Goal: Task Accomplishment & Management: Use online tool/utility

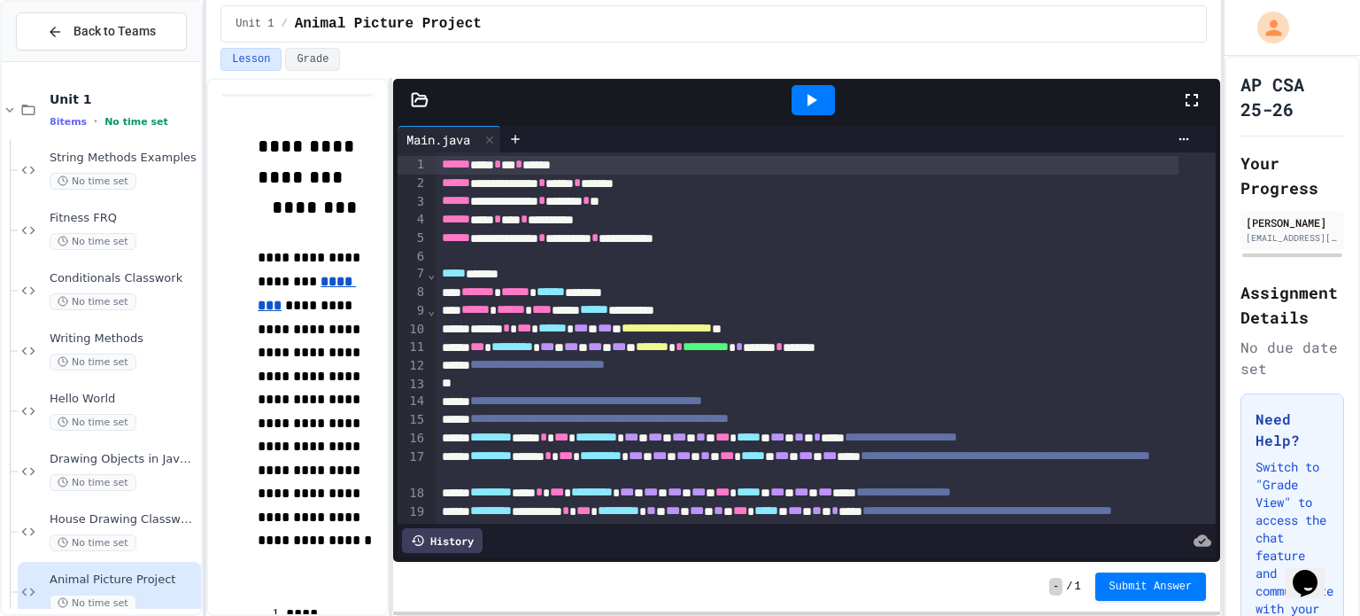
click at [829, 89] on div at bounding box center [813, 100] width 43 height 30
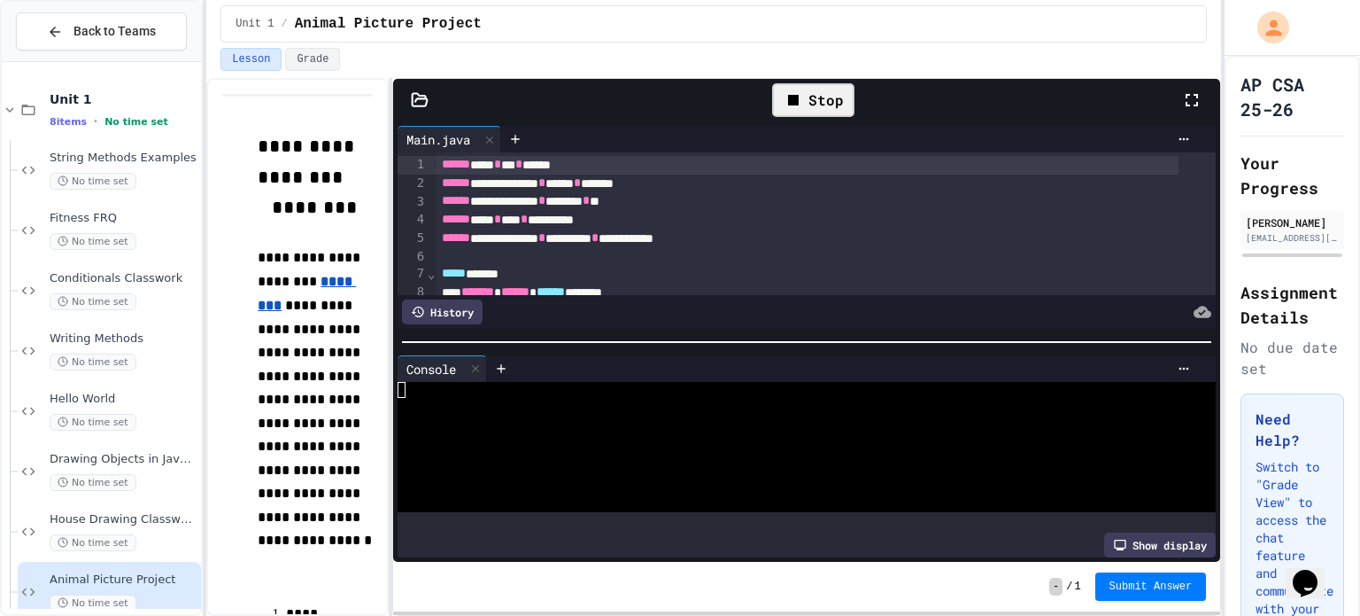
click at [820, 100] on div "Stop" at bounding box center [813, 100] width 82 height 34
click at [831, 93] on div at bounding box center [813, 100] width 43 height 30
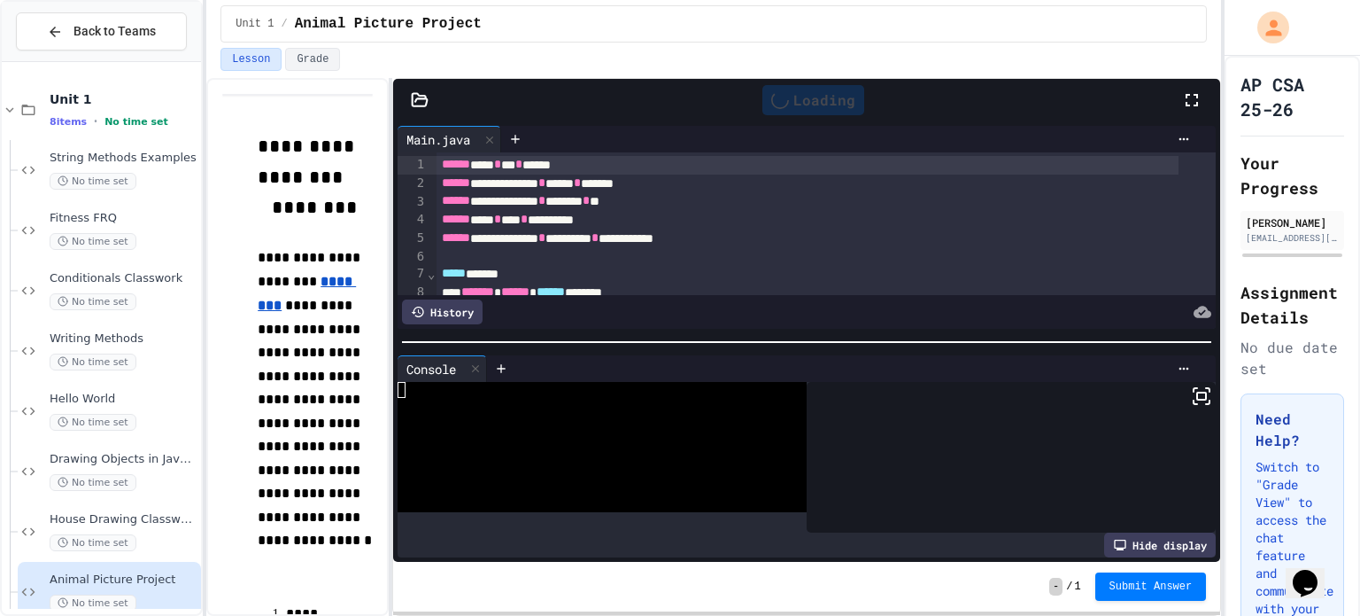
click at [833, 97] on div "Loading" at bounding box center [814, 100] width 102 height 30
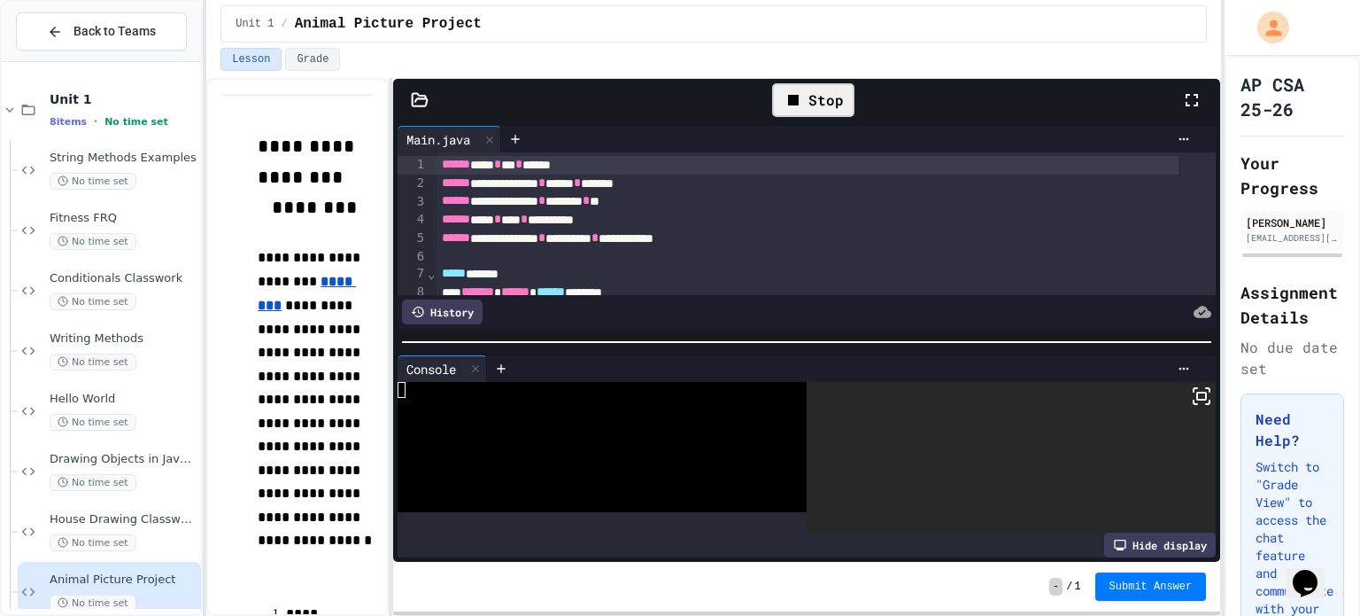
click at [828, 105] on div "Stop" at bounding box center [813, 100] width 82 height 34
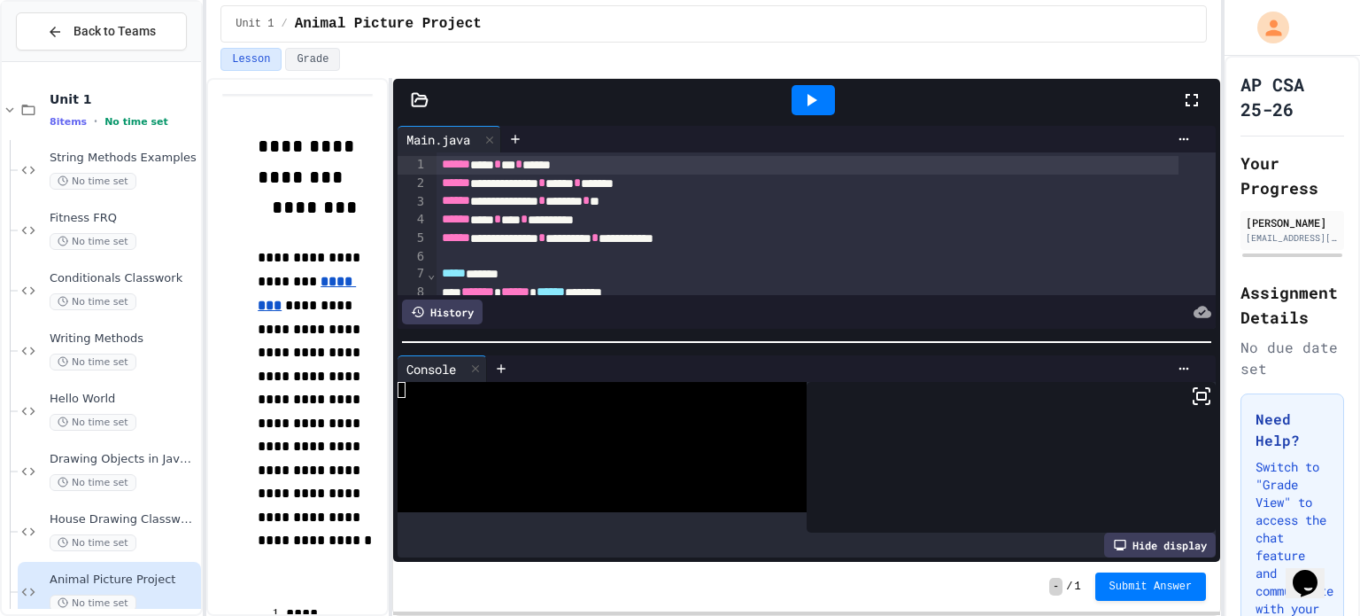
click at [1188, 98] on icon at bounding box center [1192, 99] width 21 height 21
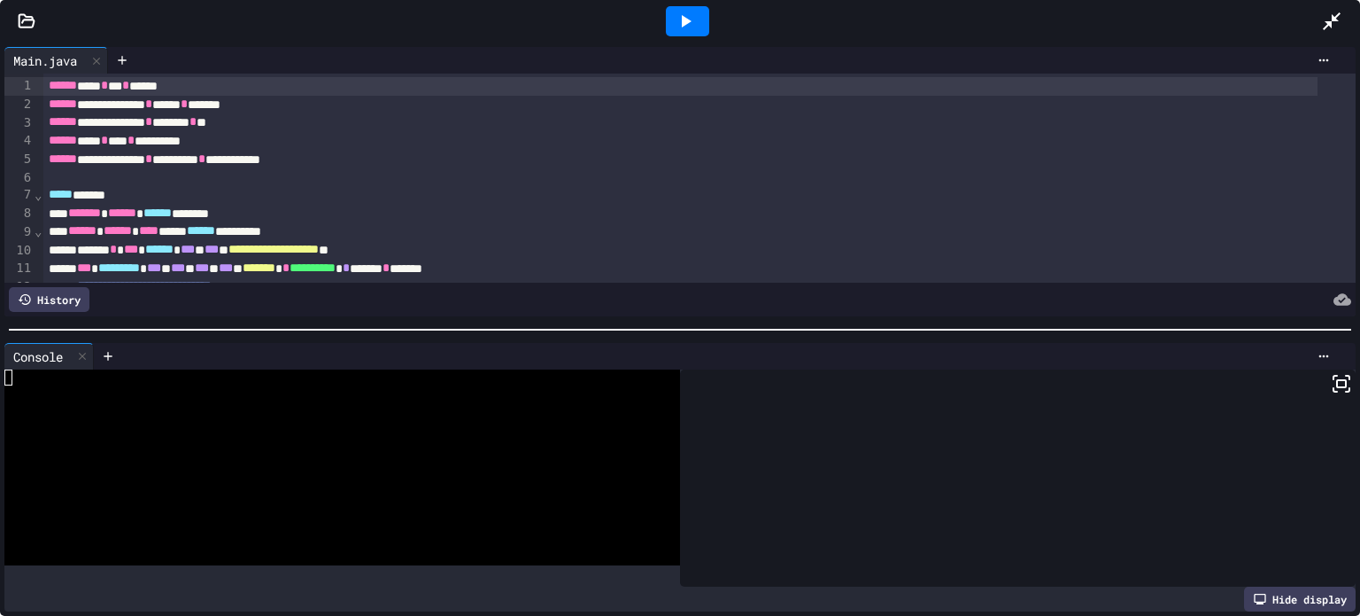
click at [1337, 380] on rect at bounding box center [1341, 383] width 9 height 7
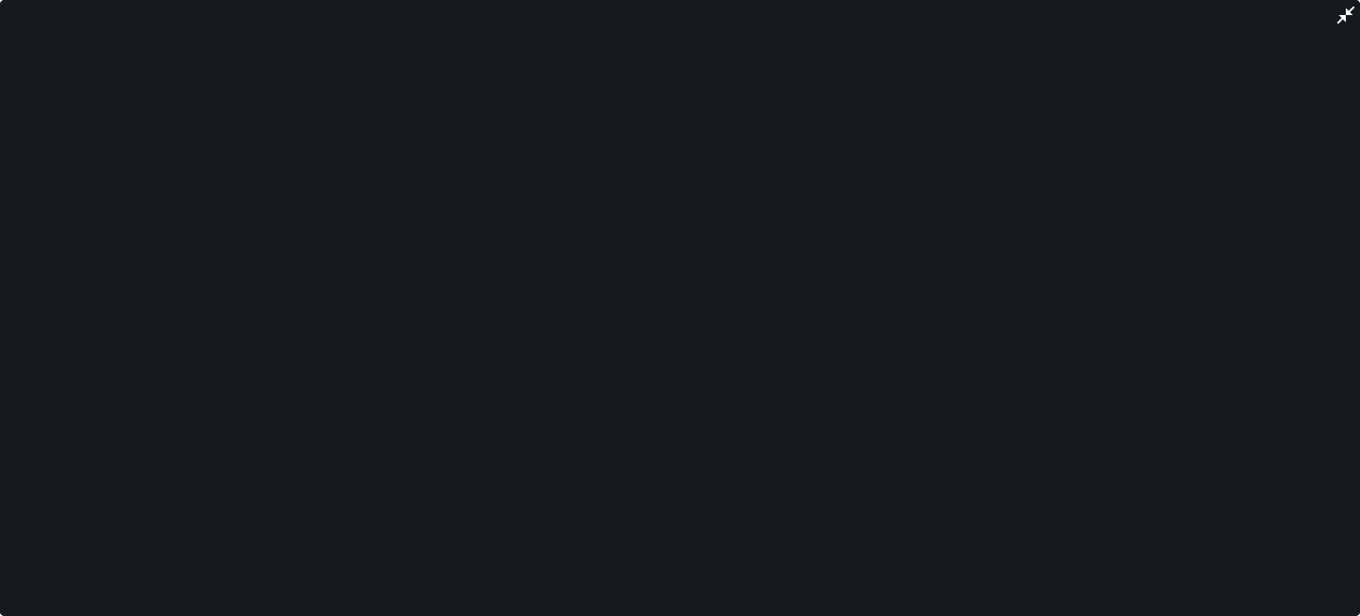
click at [1347, 16] on icon at bounding box center [1346, 15] width 18 height 18
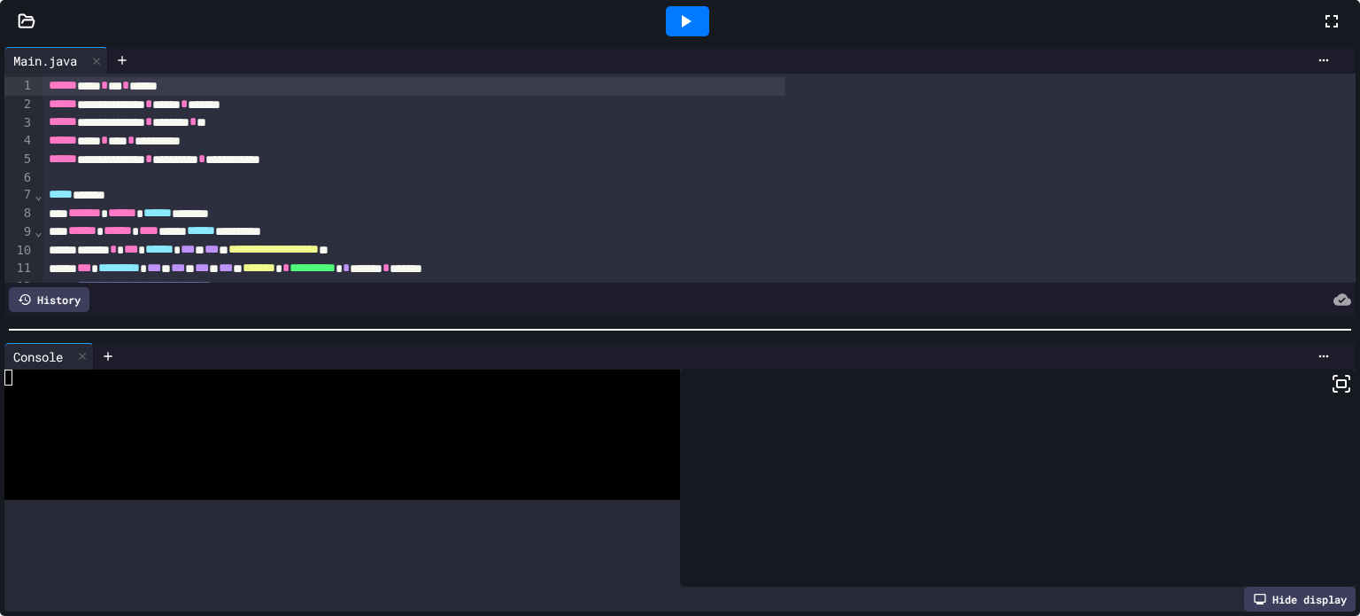
click at [1321, 32] on icon at bounding box center [1331, 21] width 21 height 21
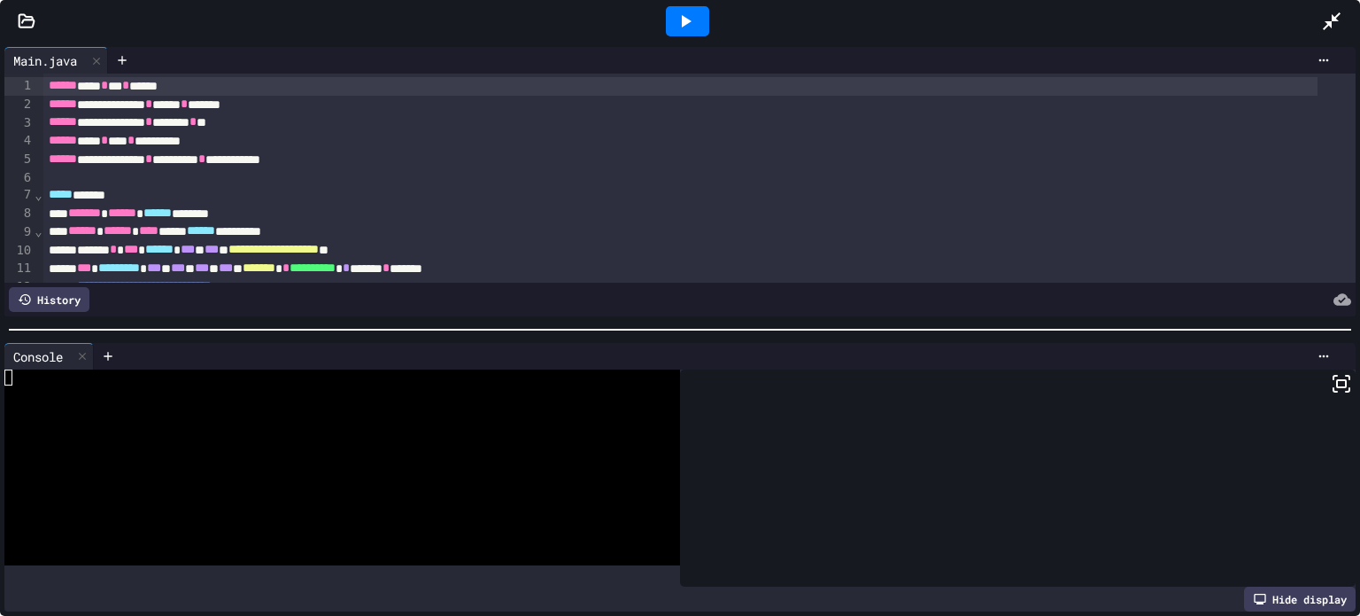
click at [1321, 15] on div at bounding box center [706, 21] width 1307 height 48
click at [1344, 35] on div at bounding box center [1340, 21] width 39 height 48
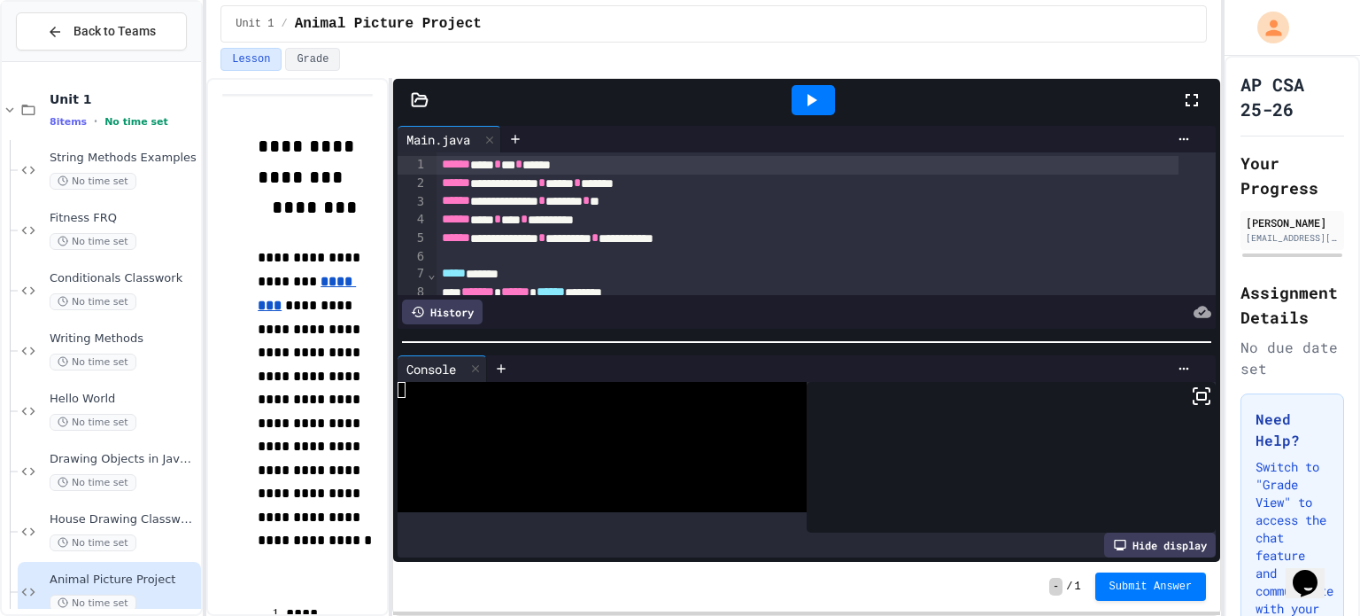
click at [1191, 397] on icon at bounding box center [1201, 395] width 21 height 21
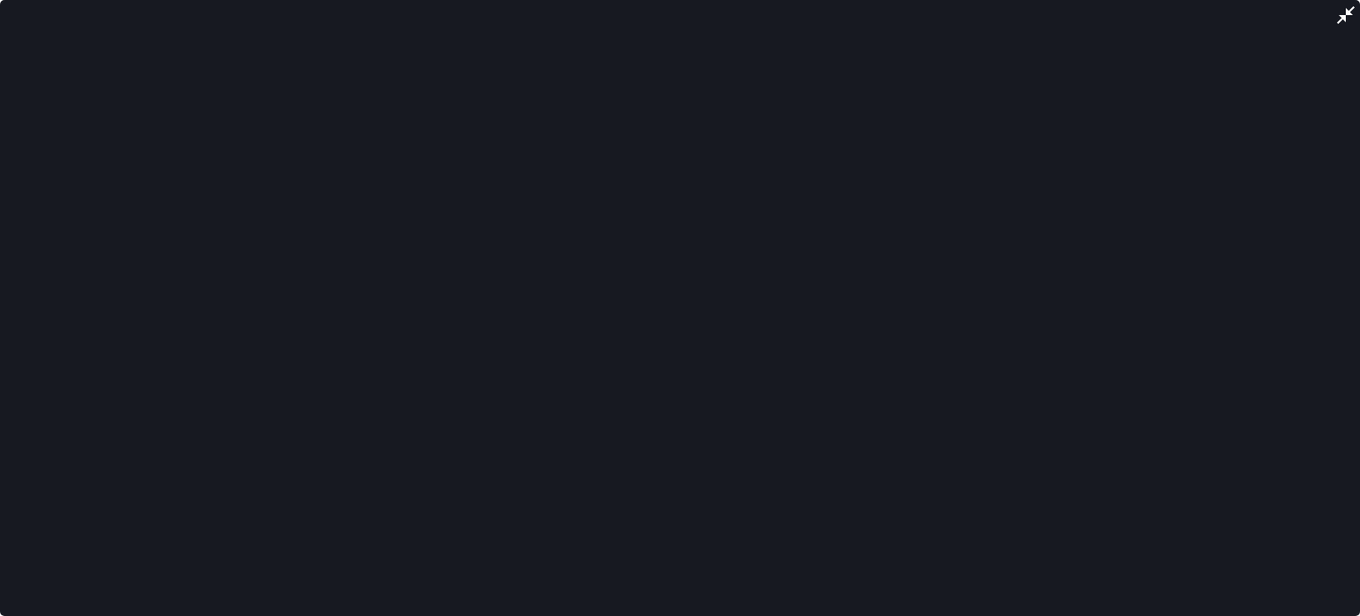
click at [1347, 10] on icon at bounding box center [1346, 14] width 21 height 21
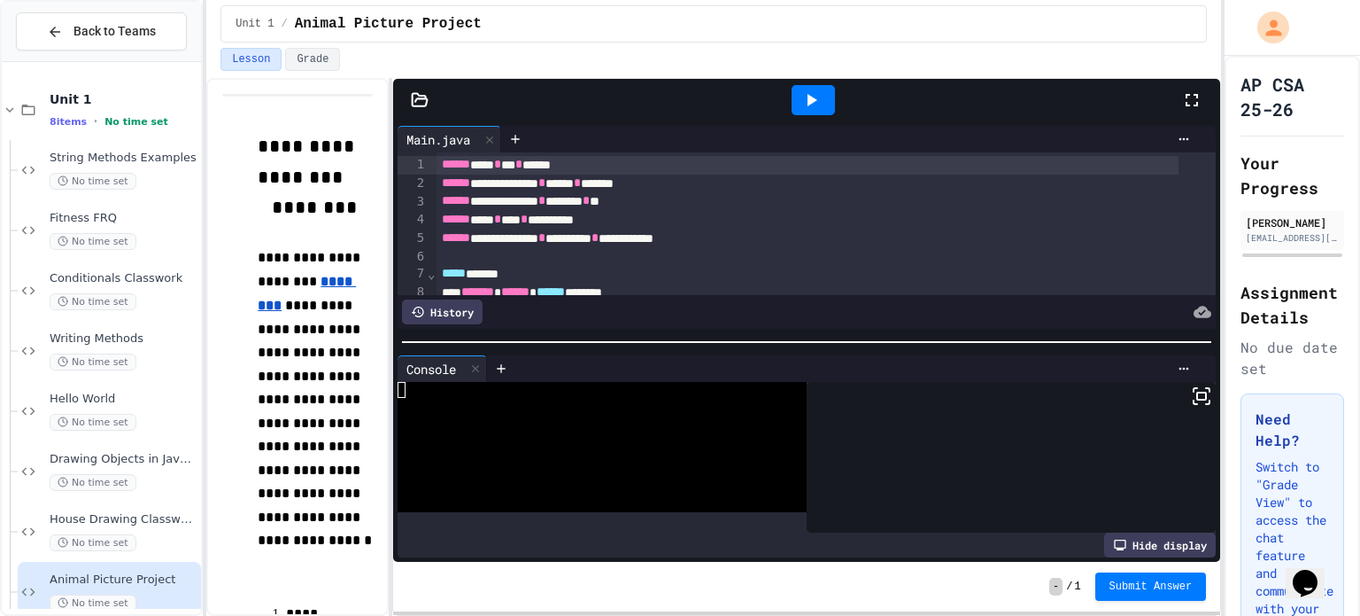
drag, startPoint x: 816, startPoint y: 106, endPoint x: 862, endPoint y: 137, distance: 55.5
click at [862, 137] on div "**********" at bounding box center [806, 320] width 827 height 483
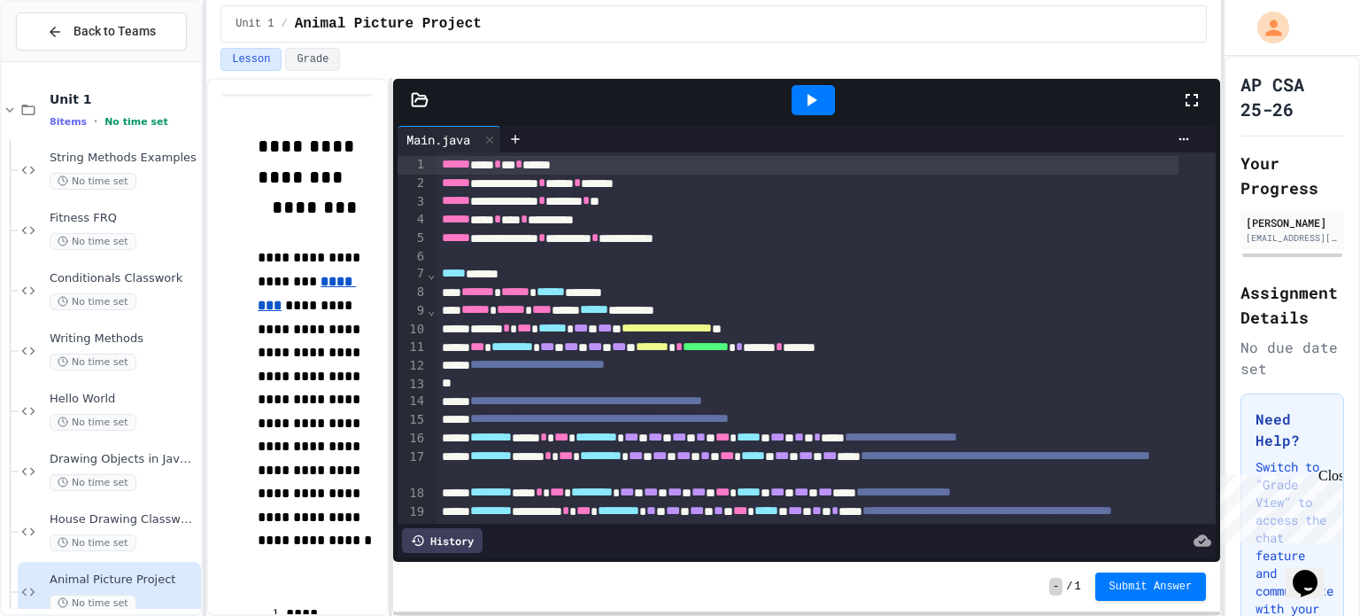
click at [1185, 105] on icon at bounding box center [1192, 99] width 21 height 21
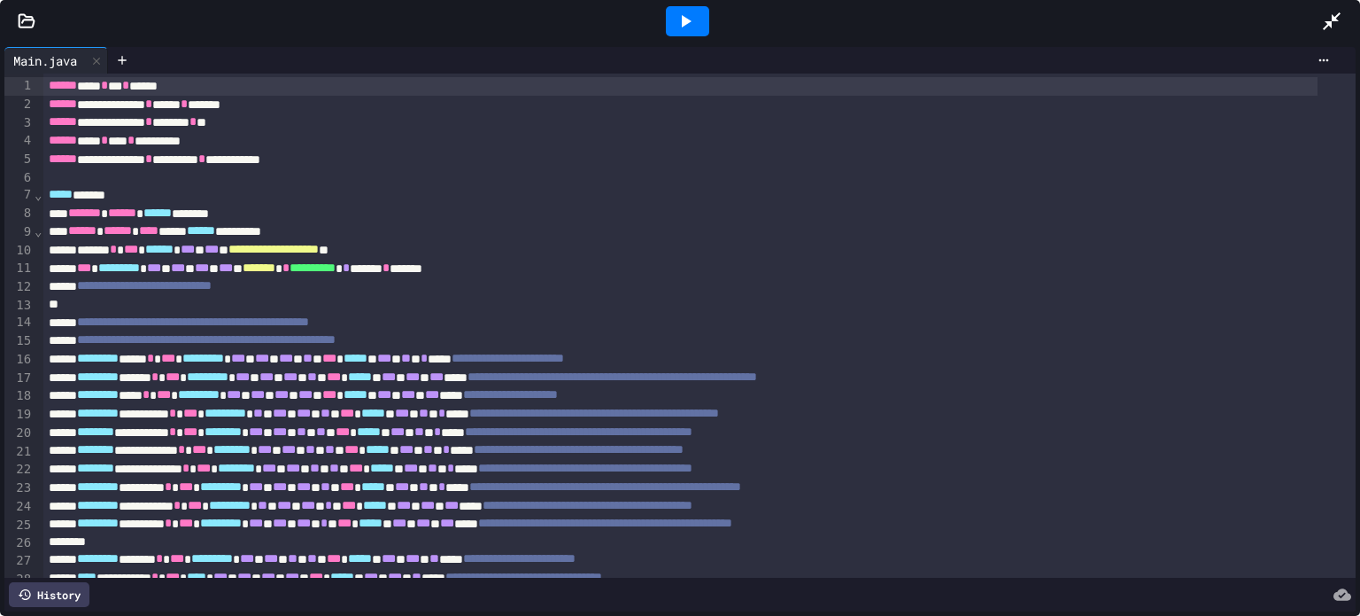
click at [1337, 27] on icon at bounding box center [1331, 21] width 21 height 21
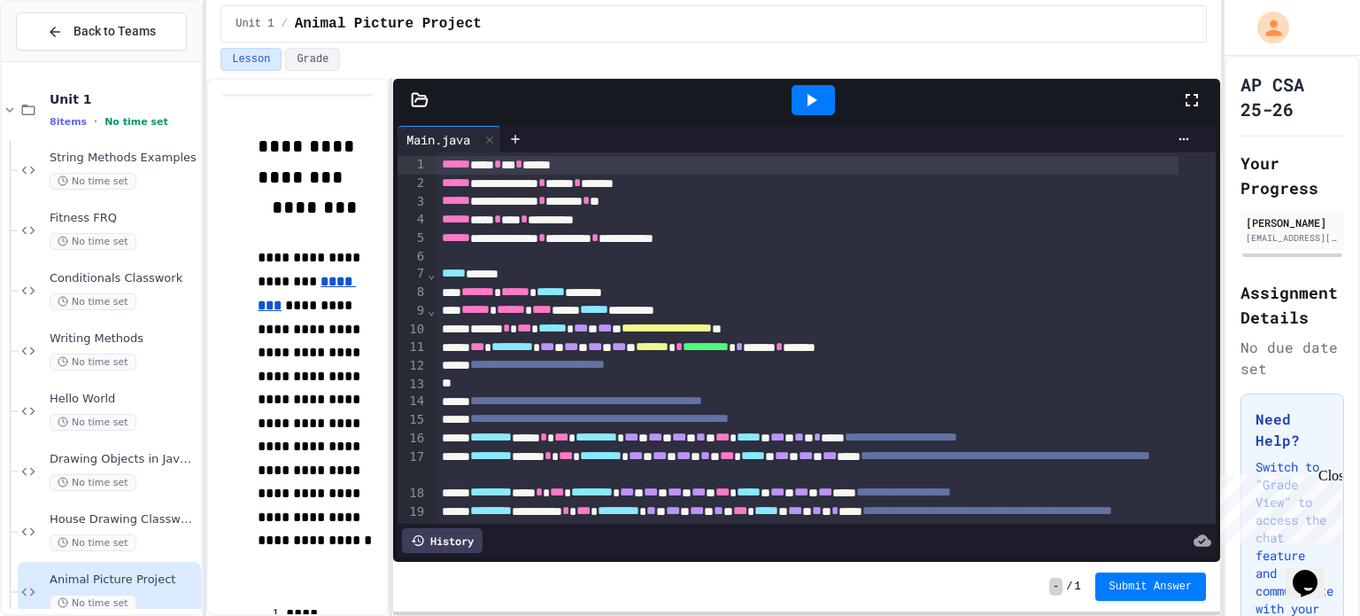
click at [1197, 99] on icon at bounding box center [1192, 99] width 21 height 21
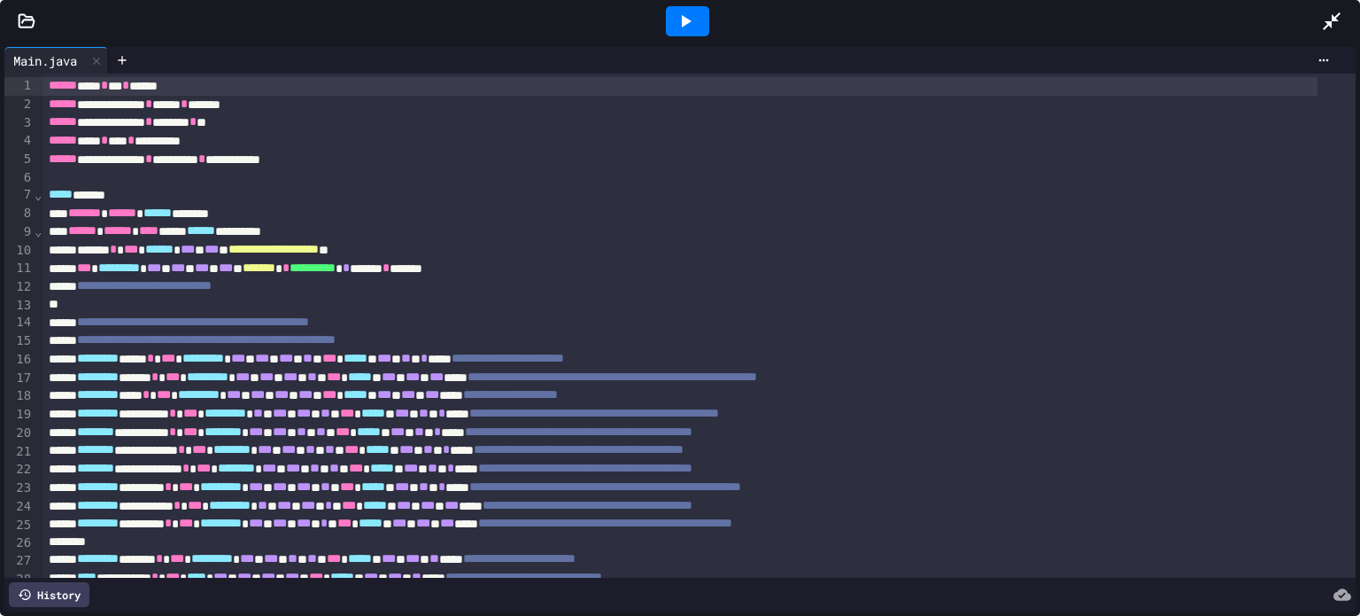
click at [1322, 16] on icon at bounding box center [1331, 21] width 21 height 21
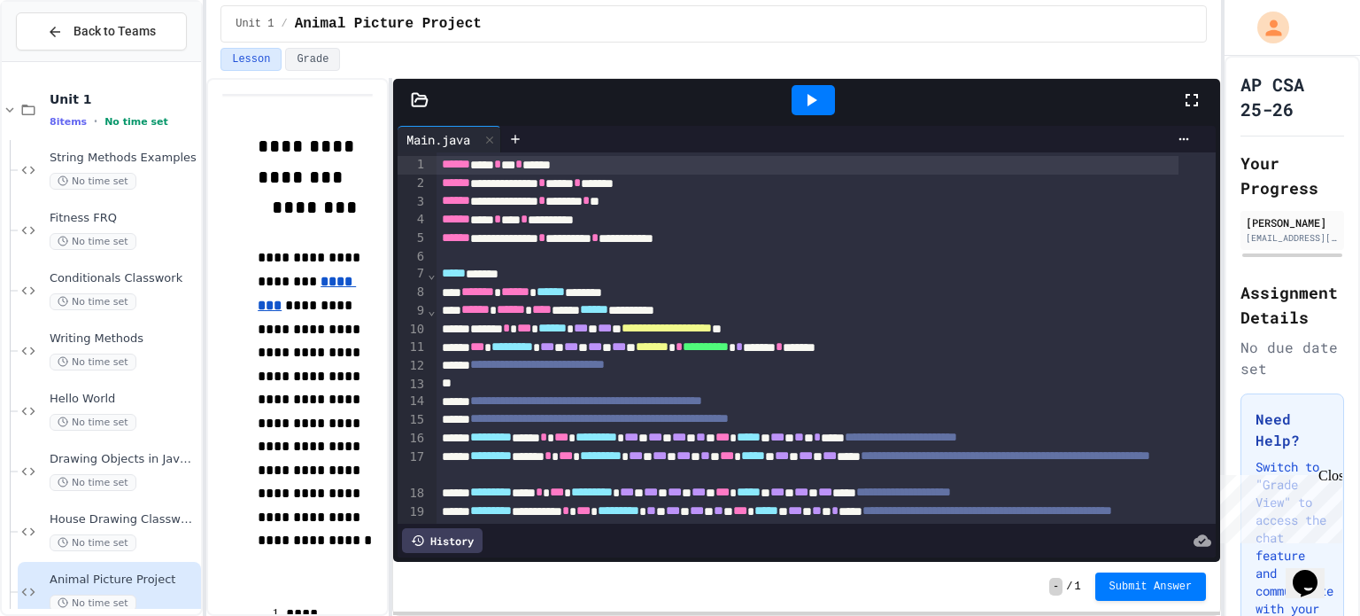
click at [813, 105] on icon at bounding box center [811, 99] width 21 height 21
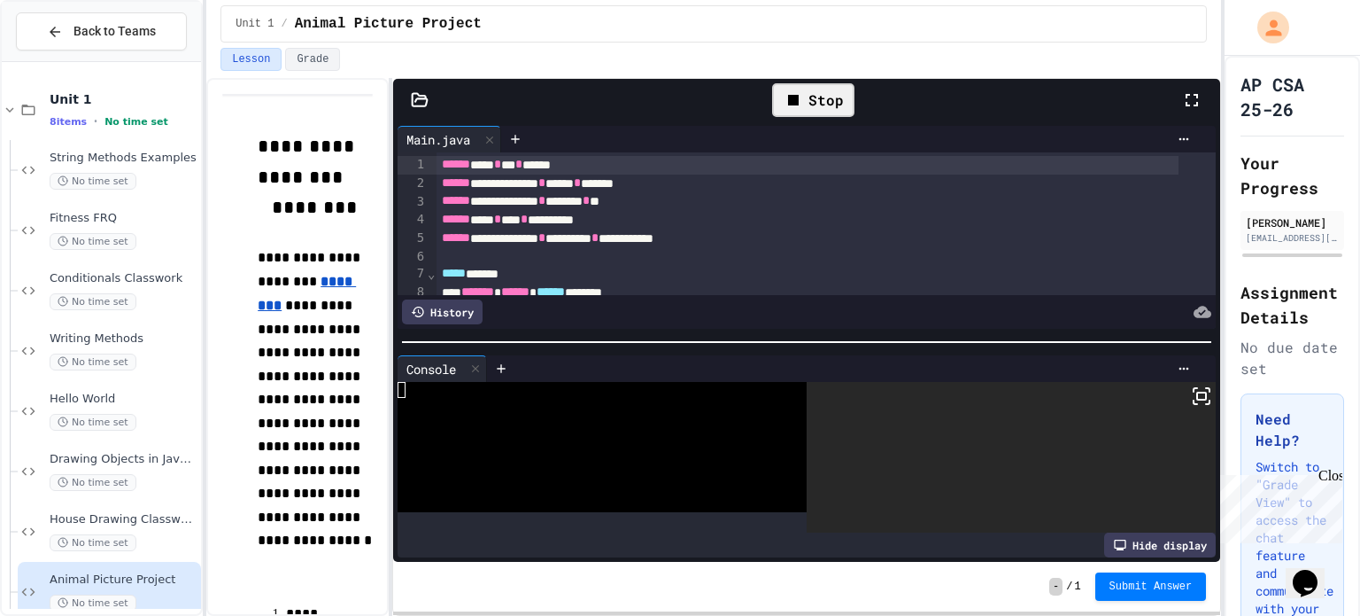
click at [1191, 392] on icon at bounding box center [1201, 395] width 21 height 21
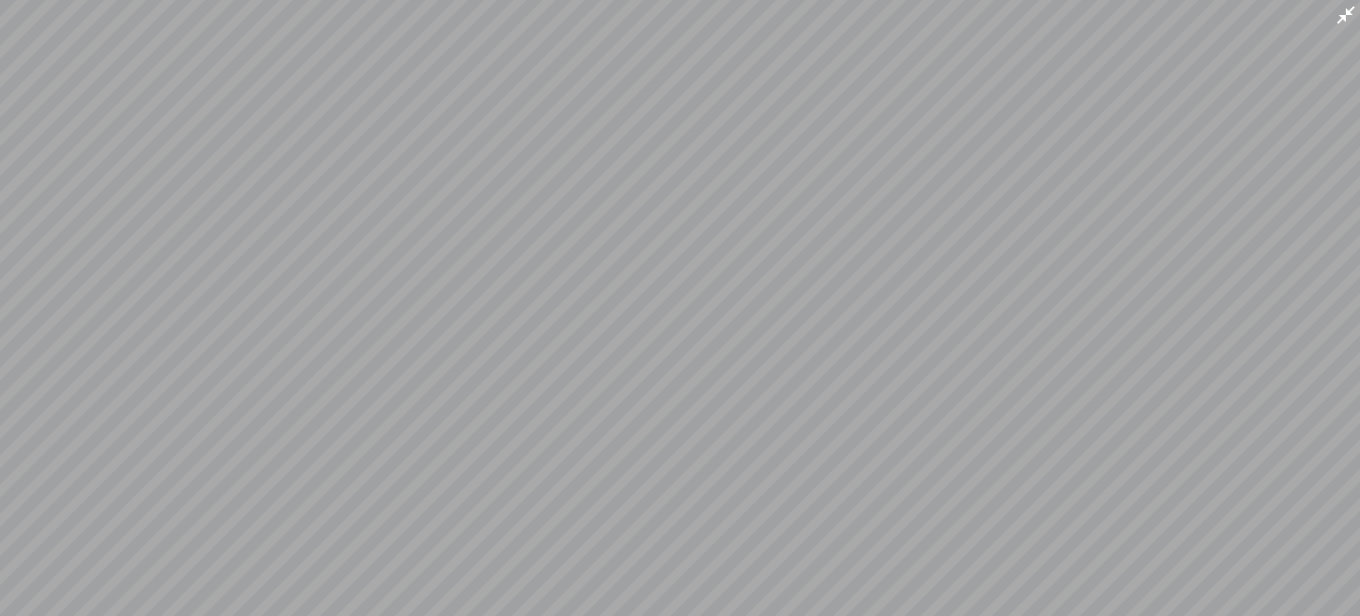
click at [1344, 18] on icon at bounding box center [1346, 15] width 18 height 18
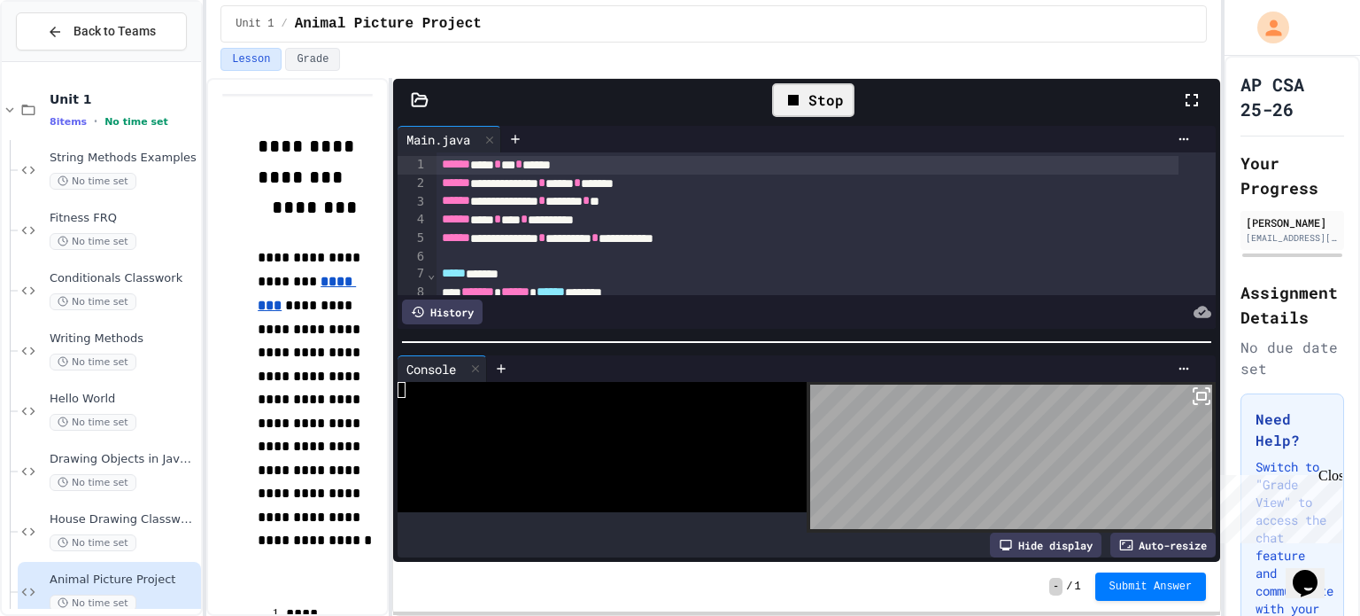
click at [1191, 391] on icon at bounding box center [1201, 395] width 21 height 21
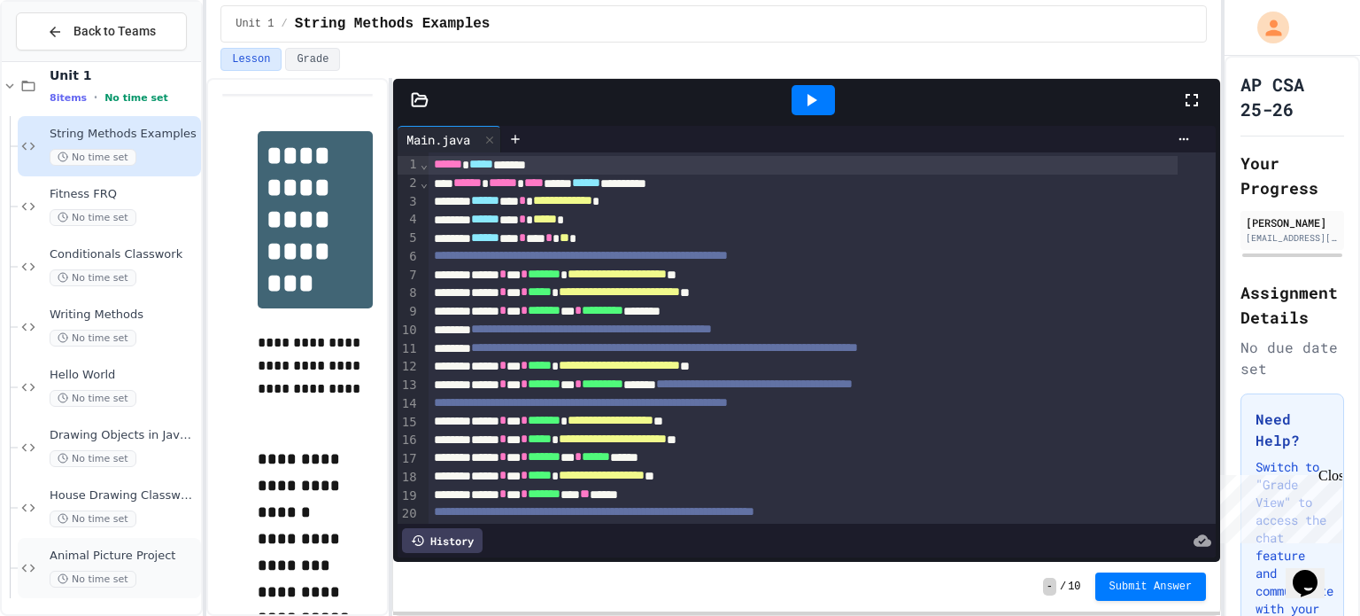
click at [137, 560] on span "Animal Picture Project" at bounding box center [124, 555] width 148 height 15
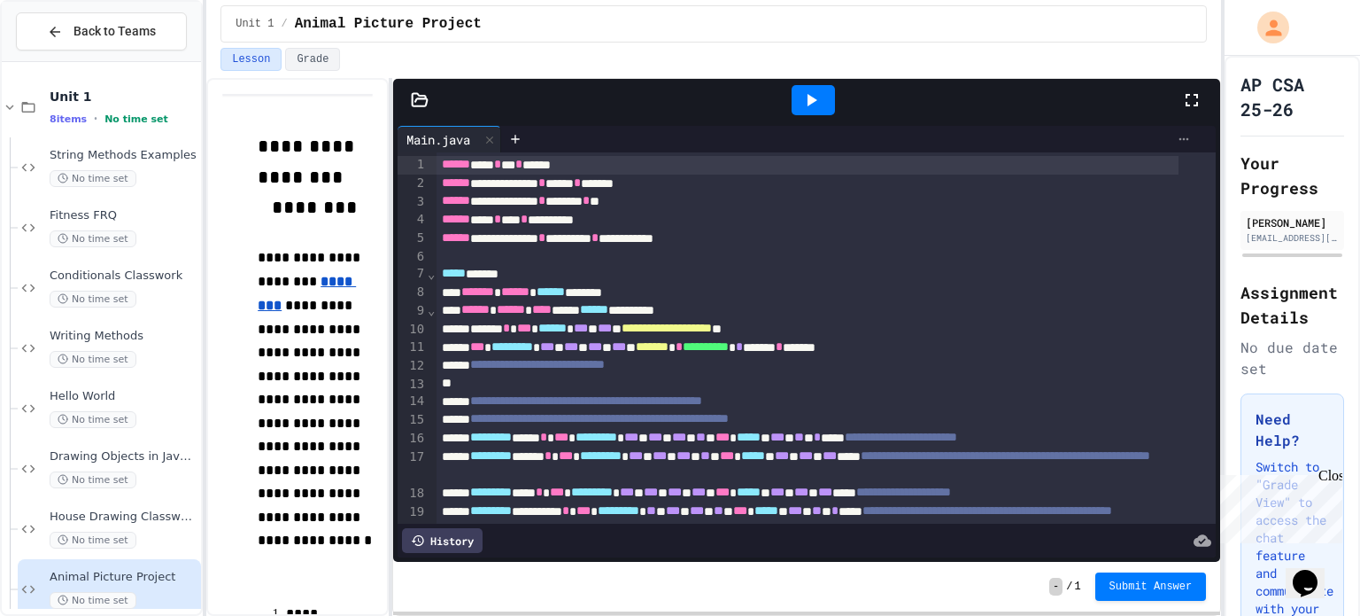
click at [1177, 135] on icon at bounding box center [1184, 139] width 14 height 14
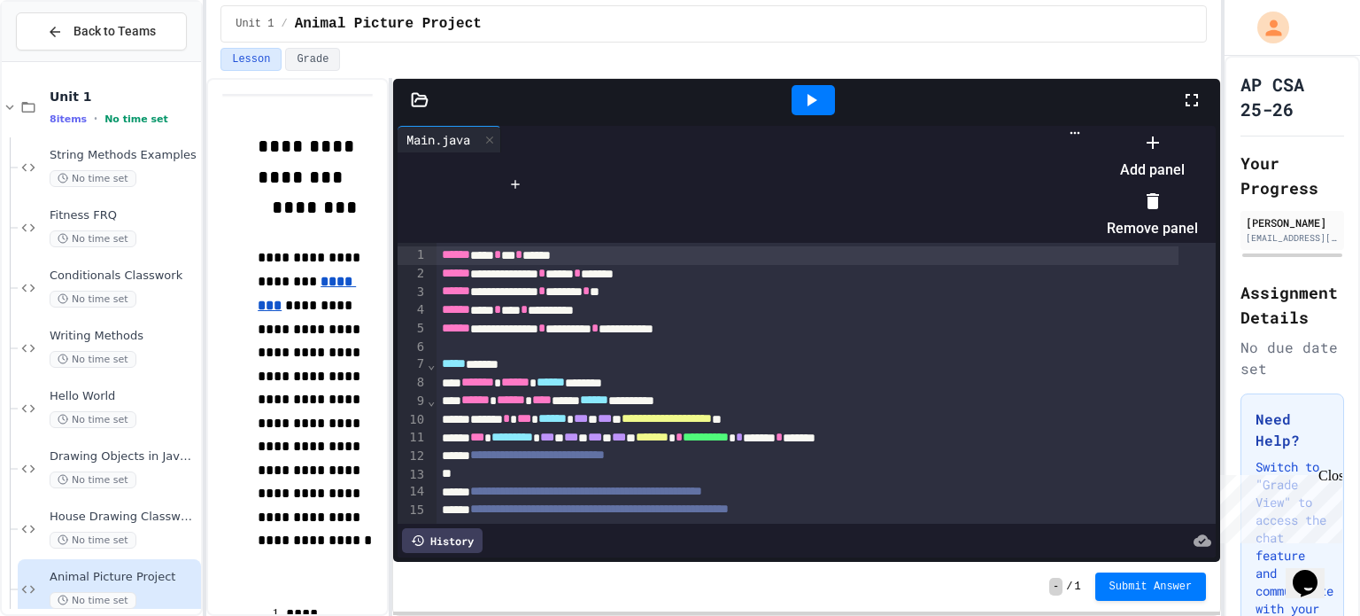
click at [1171, 128] on div at bounding box center [1143, 128] width 109 height 0
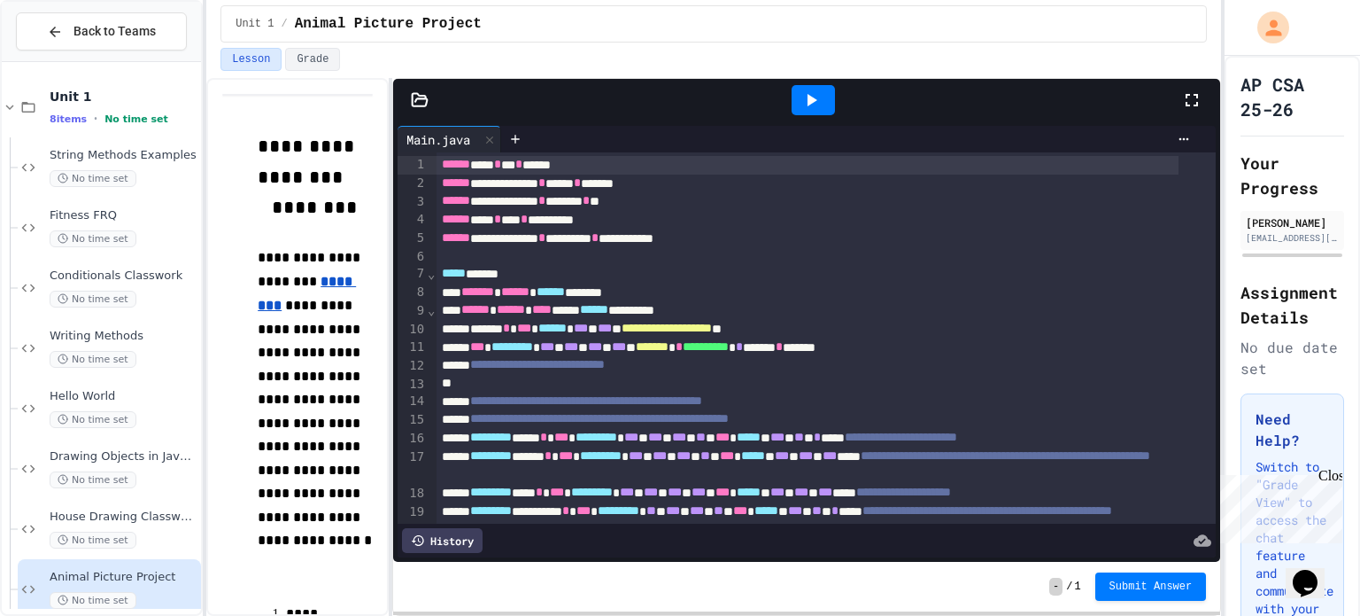
click at [1187, 98] on icon at bounding box center [1192, 99] width 21 height 21
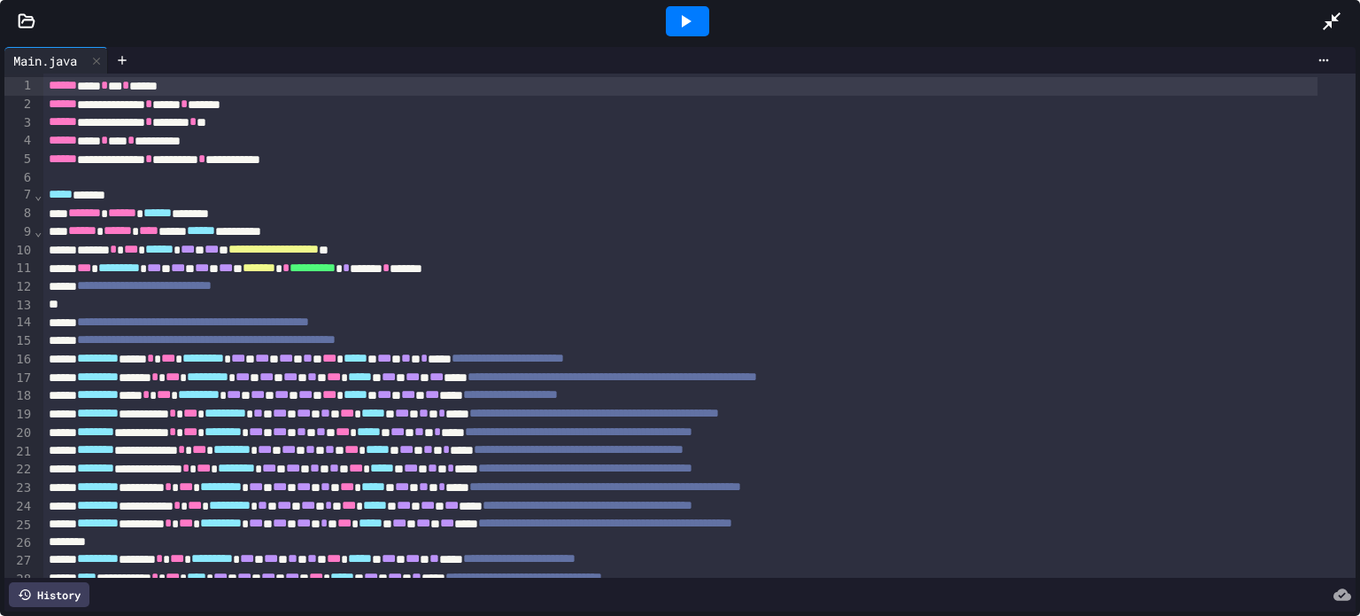
click at [1334, 12] on icon at bounding box center [1331, 21] width 21 height 21
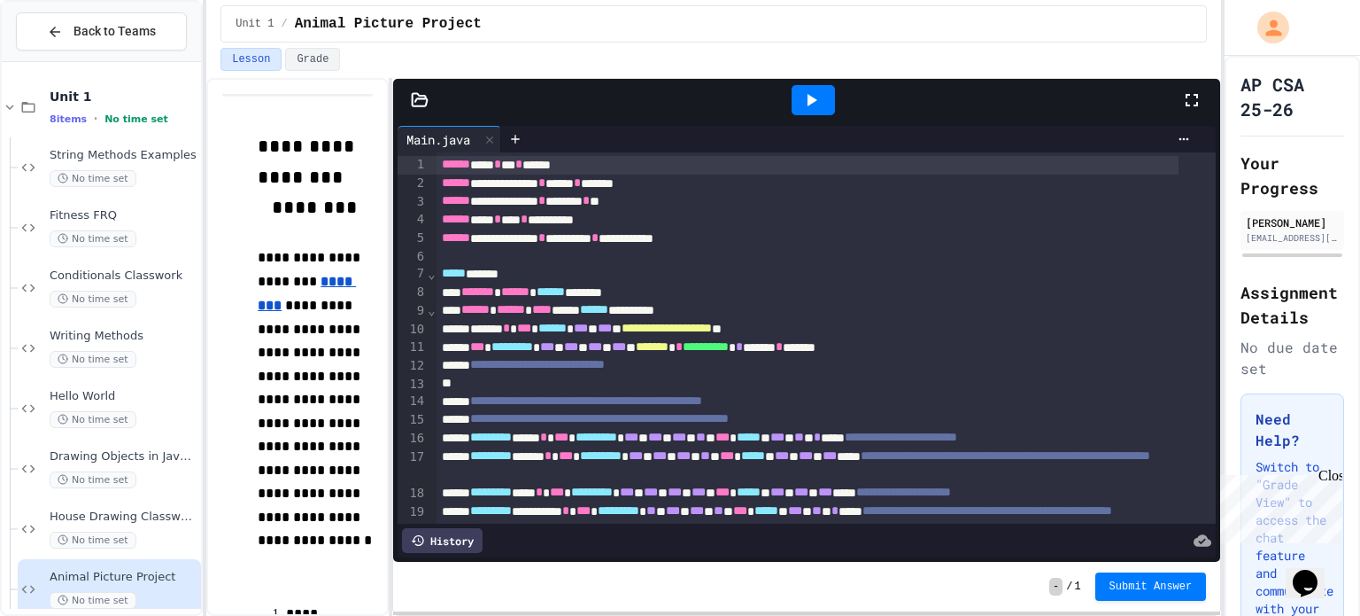
click at [806, 102] on icon at bounding box center [811, 99] width 21 height 21
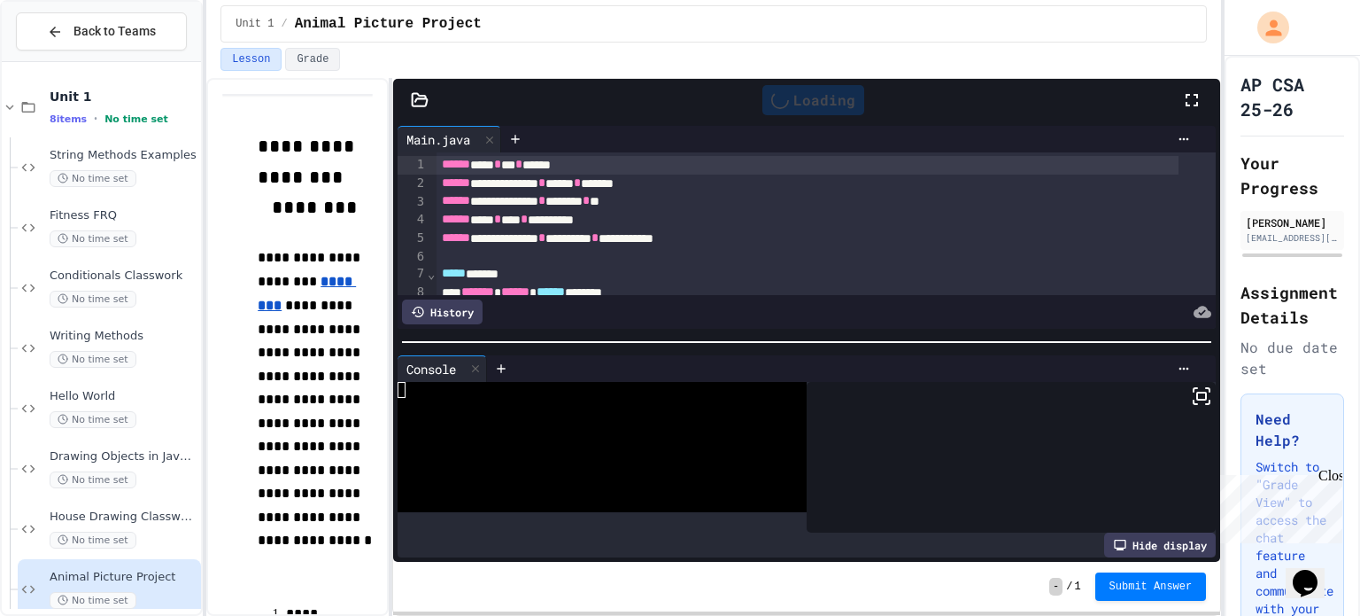
click at [1196, 382] on div at bounding box center [1011, 457] width 409 height 151
click at [1201, 382] on div at bounding box center [1011, 457] width 409 height 151
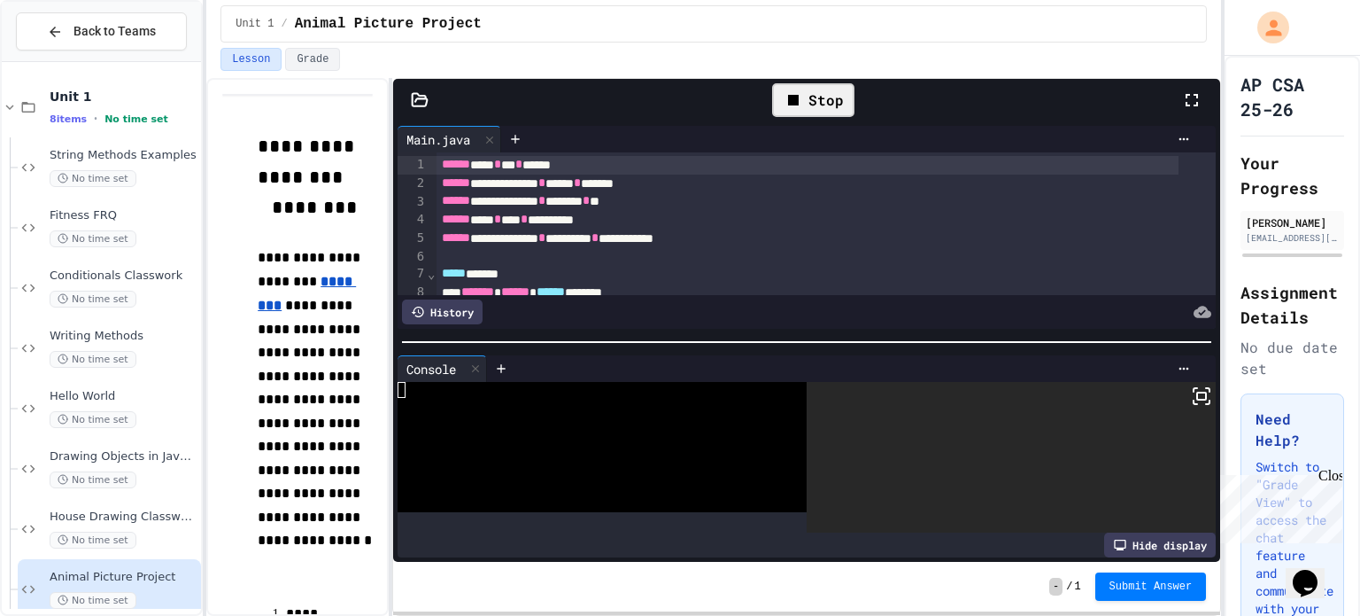
click at [1197, 392] on rect at bounding box center [1201, 395] width 9 height 7
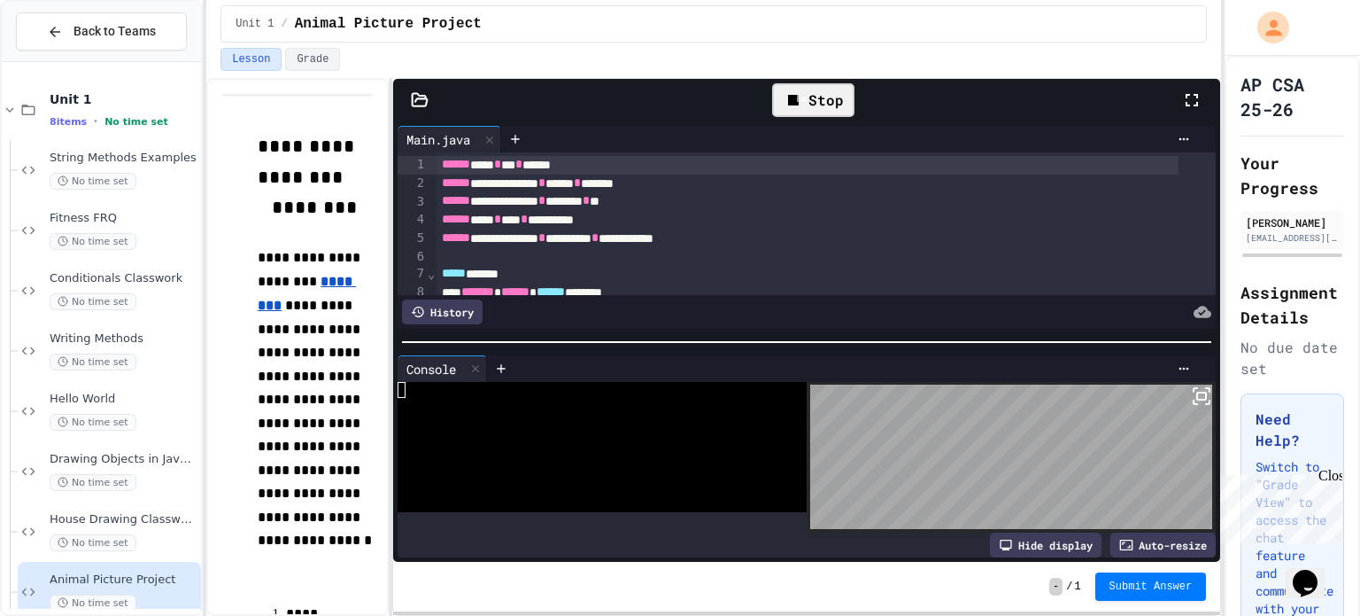
click at [798, 89] on div at bounding box center [680, 308] width 1360 height 616
click at [810, 97] on div "Stop" at bounding box center [813, 100] width 82 height 34
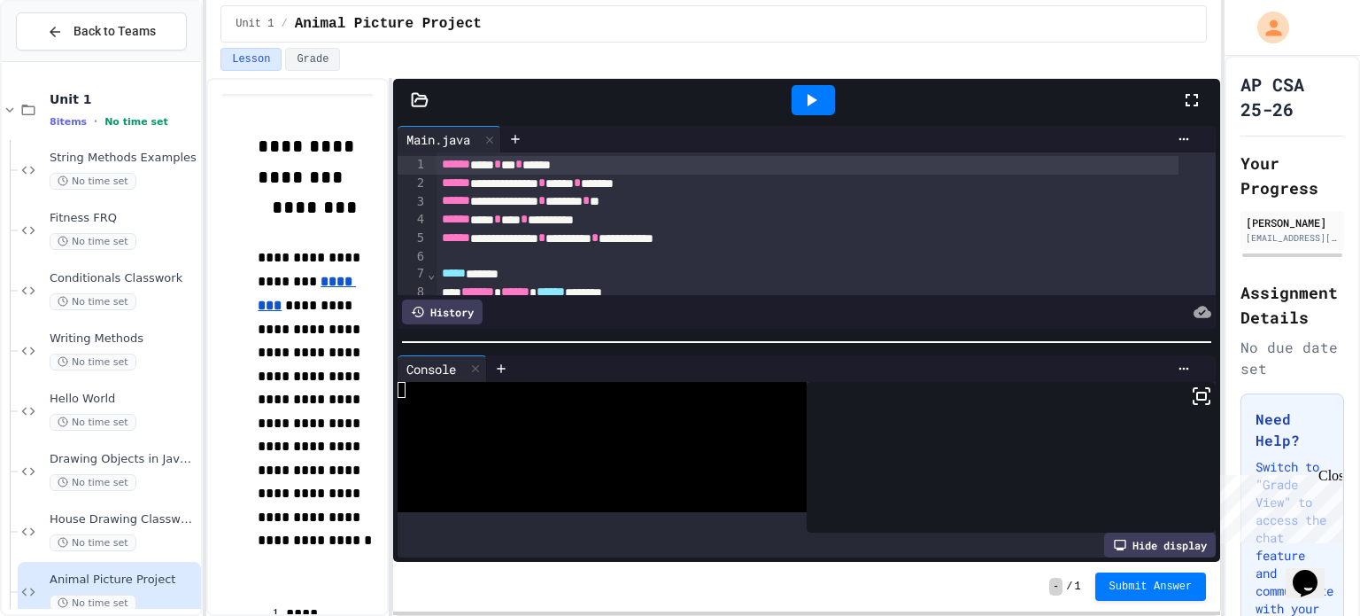
click at [817, 98] on icon at bounding box center [811, 99] width 21 height 21
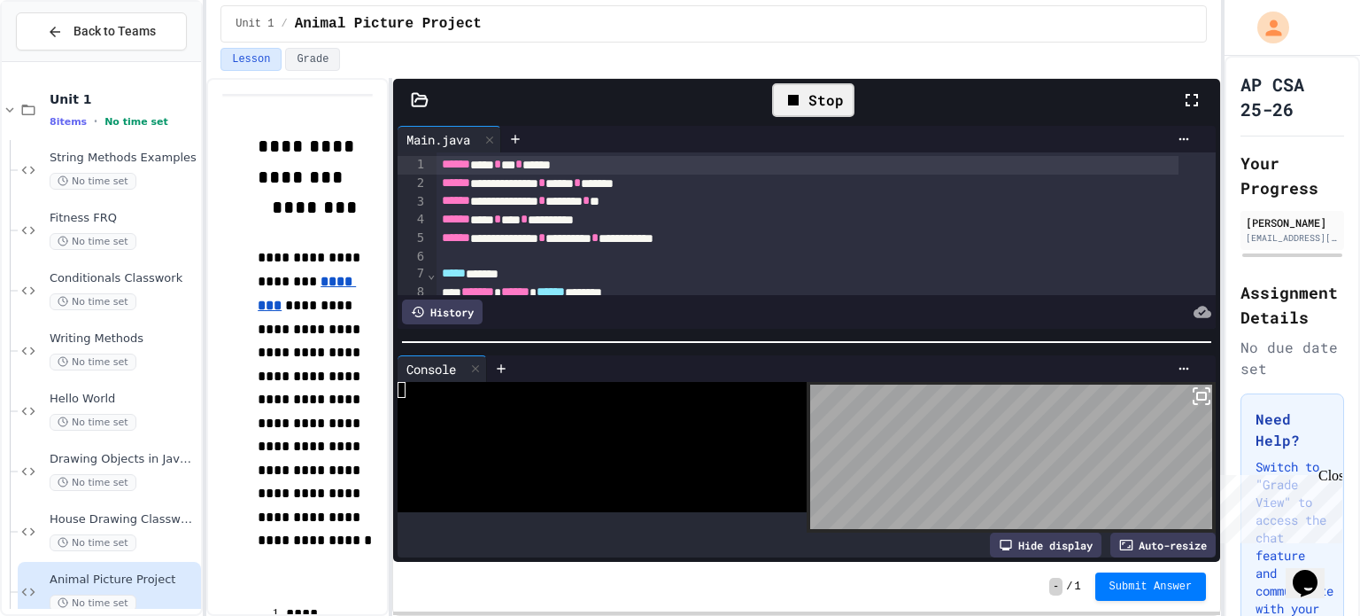
click at [1197, 392] on rect at bounding box center [1201, 395] width 9 height 7
